Goal: Task Accomplishment & Management: Manage account settings

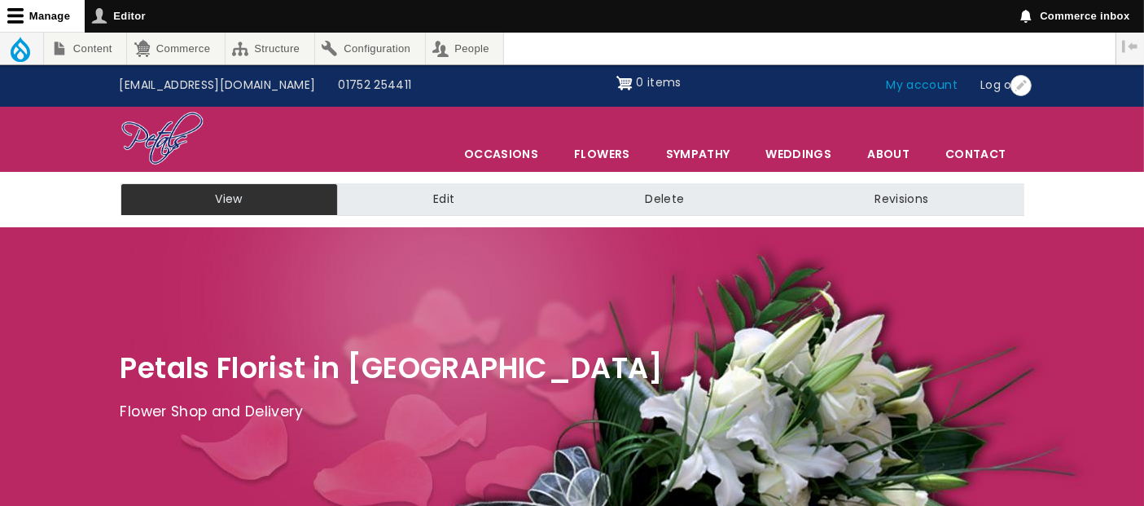
click at [926, 93] on link "My account" at bounding box center [923, 85] width 94 height 31
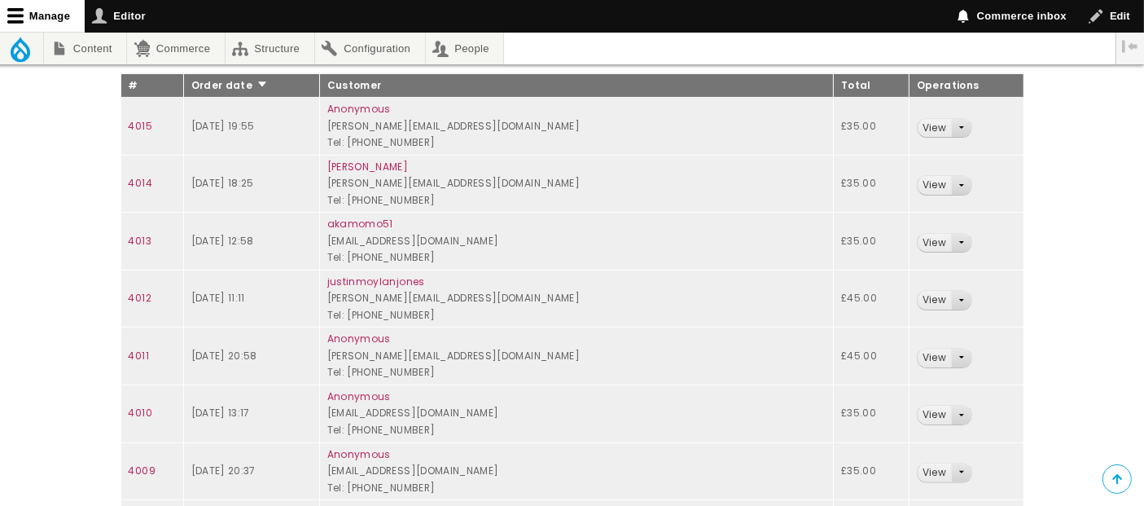
scroll to position [337, 0]
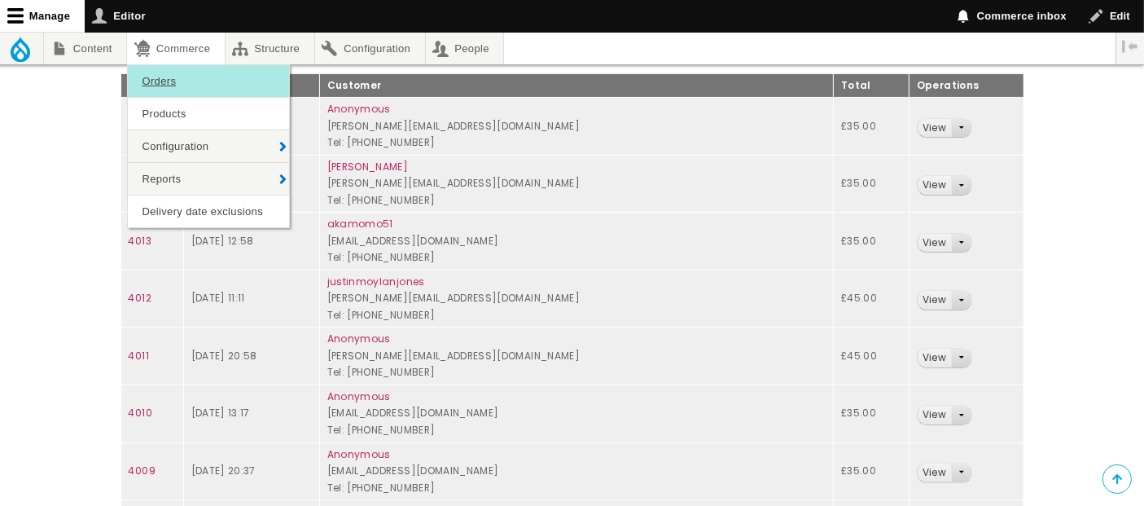
click at [184, 71] on link "Orders" at bounding box center [208, 81] width 161 height 32
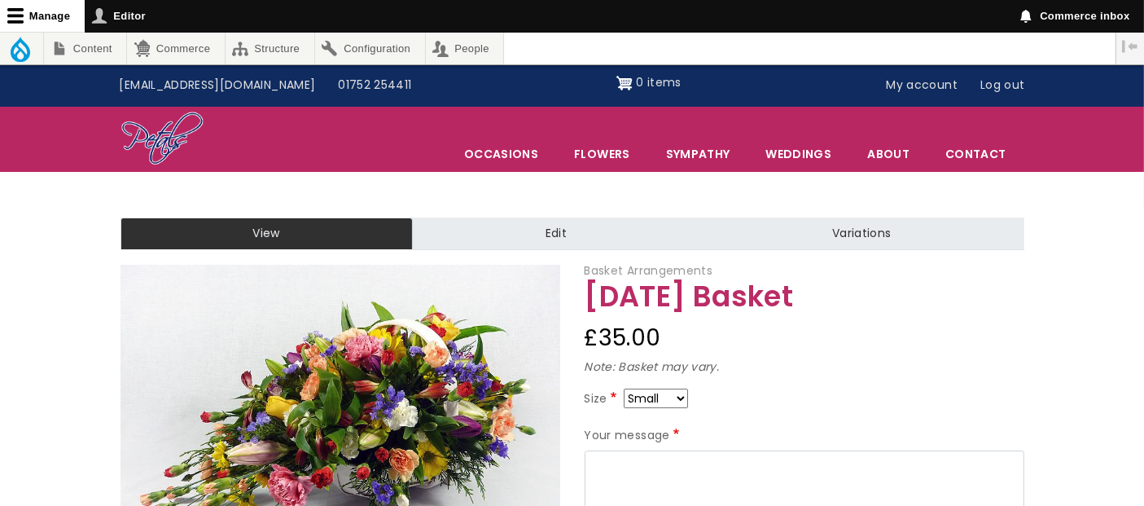
click at [679, 398] on select "Small Medium Large" at bounding box center [656, 399] width 64 height 20
select select "9"
